Goal: Transaction & Acquisition: Obtain resource

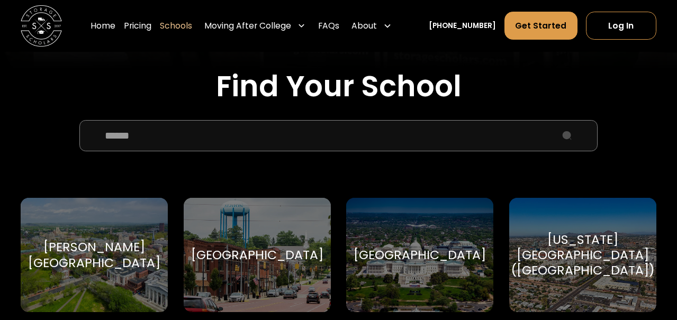
click at [166, 136] on input "School Select Form" at bounding box center [338, 135] width 518 height 31
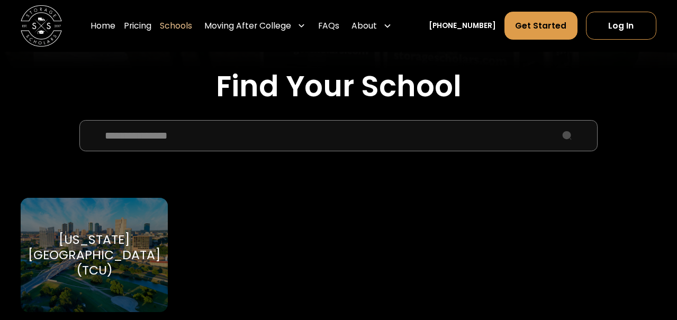
type input "**********"
click at [76, 256] on div "[US_STATE][GEOGRAPHIC_DATA] (TCU)" at bounding box center [94, 255] width 132 height 47
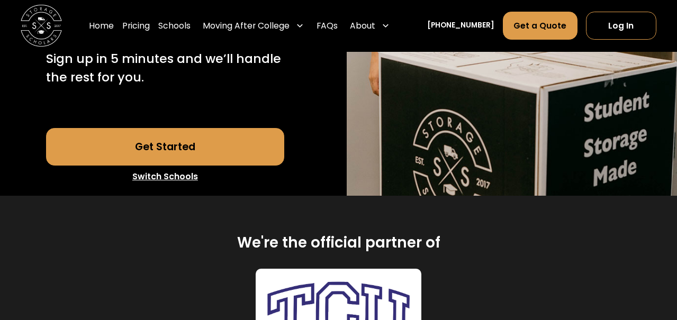
scroll to position [352, 0]
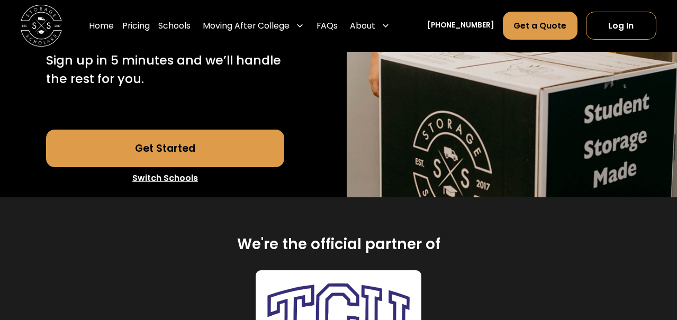
click at [174, 130] on link "Get Started" at bounding box center [165, 149] width 238 height 38
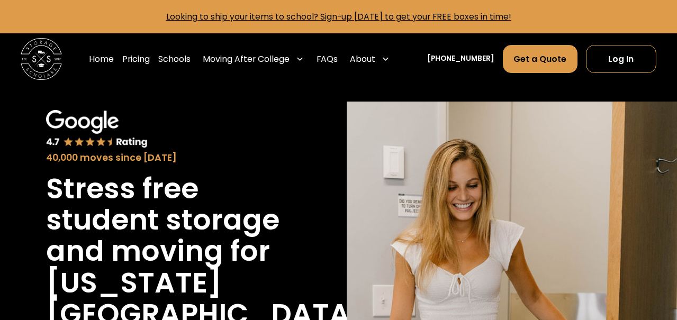
scroll to position [0, 0]
click at [187, 61] on link "Schools" at bounding box center [174, 58] width 32 height 29
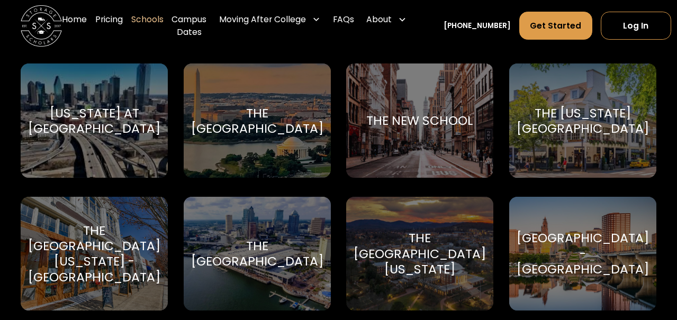
scroll to position [4318, 0]
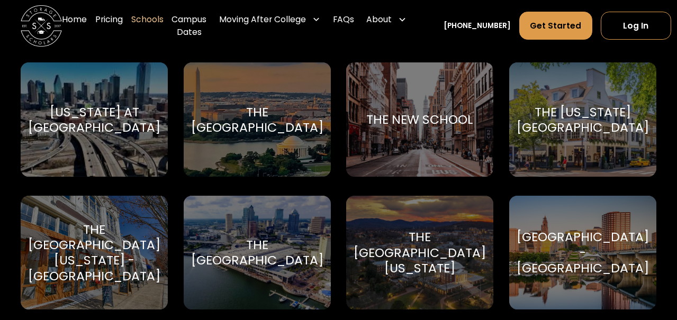
click at [363, 196] on div "The University of [US_STATE] Cavaliers" at bounding box center [419, 253] width 147 height 114
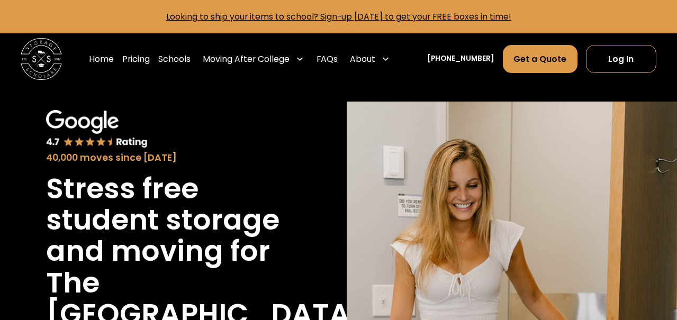
click at [363, 193] on img at bounding box center [512, 326] width 330 height 448
click at [338, 59] on link "FAQs" at bounding box center [326, 58] width 21 height 29
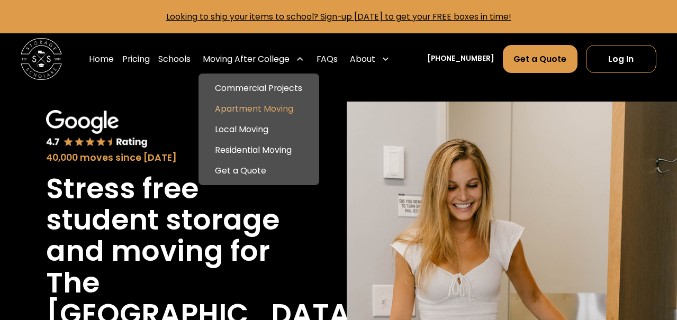
click at [257, 108] on link "Apartment Moving" at bounding box center [259, 108] width 112 height 21
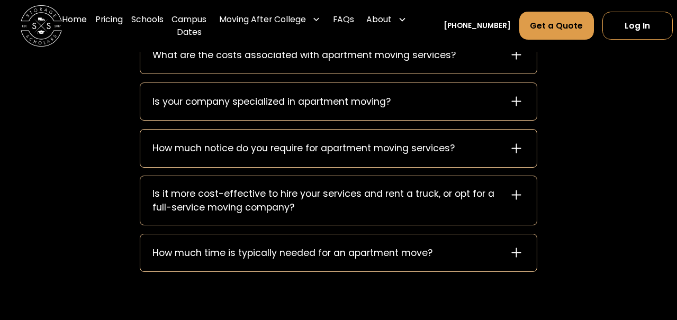
scroll to position [1344, 0]
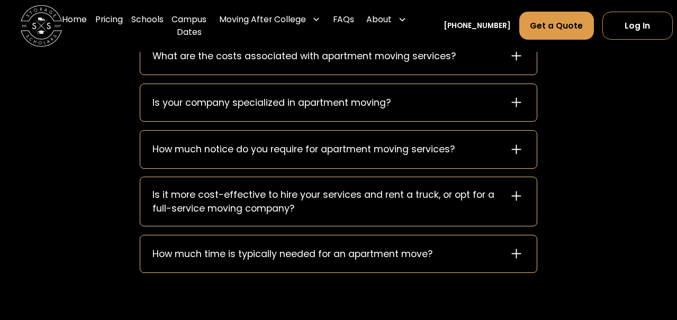
click at [322, 196] on div "Is it more cost-effective to hire your services and rent a truck, or opt for a …" at bounding box center [323, 202] width 343 height 28
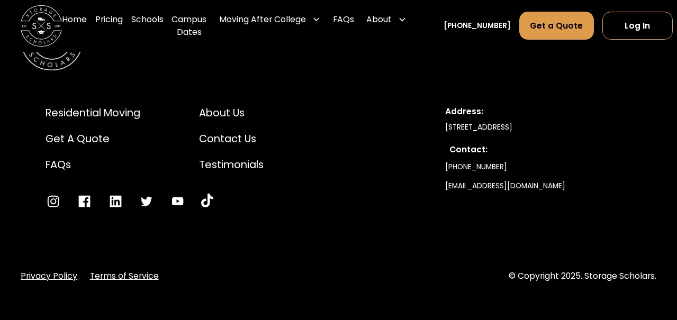
scroll to position [2022, 0]
click at [94, 135] on div "Get a Quote" at bounding box center [93, 139] width 95 height 15
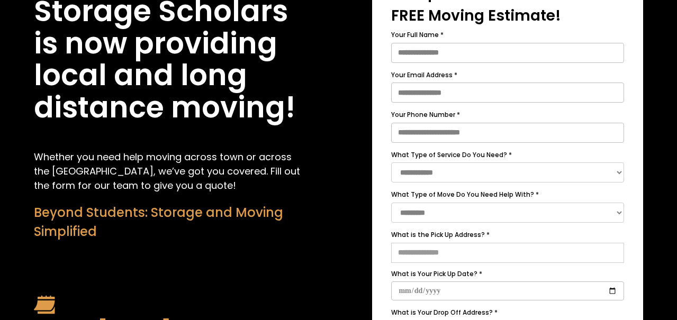
scroll to position [162, 0]
